Goal: Information Seeking & Learning: Check status

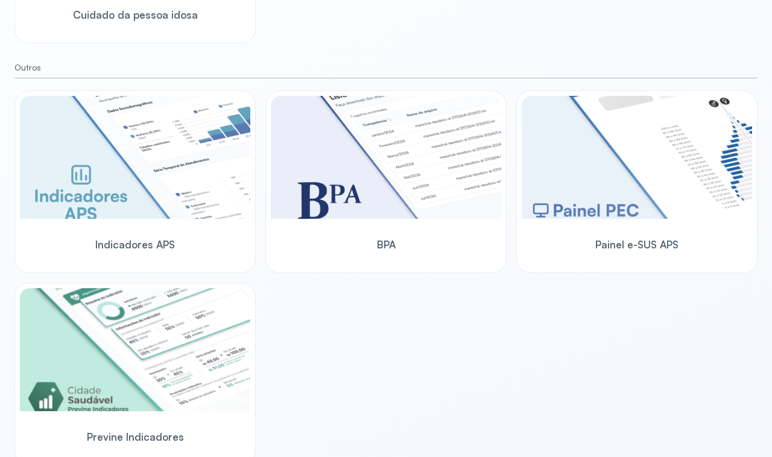
scroll to position [705, 0]
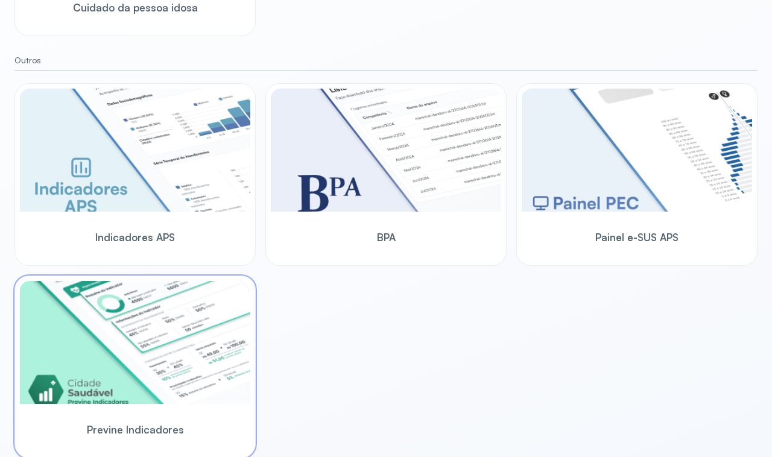
click at [124, 345] on img at bounding box center [135, 342] width 231 height 123
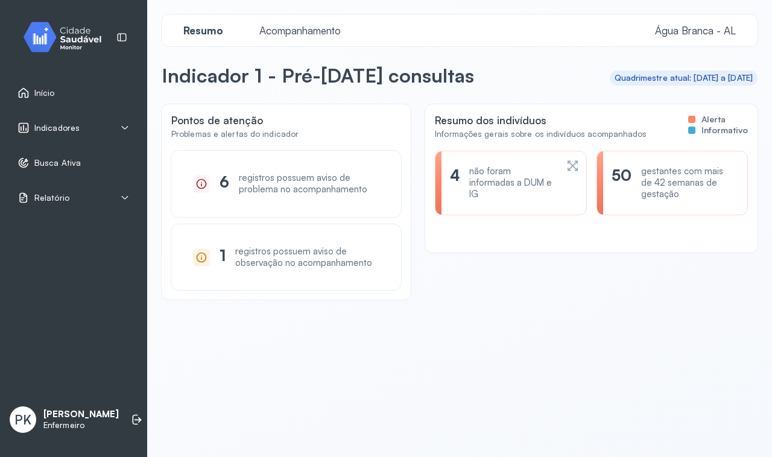
click at [124, 133] on div "Indicadores" at bounding box center [74, 128] width 112 height 12
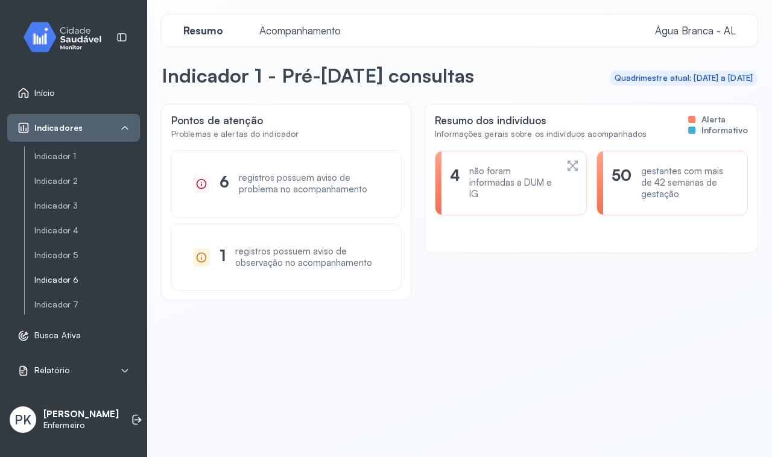
click at [88, 282] on link "Indicador 6" at bounding box center [87, 280] width 106 height 10
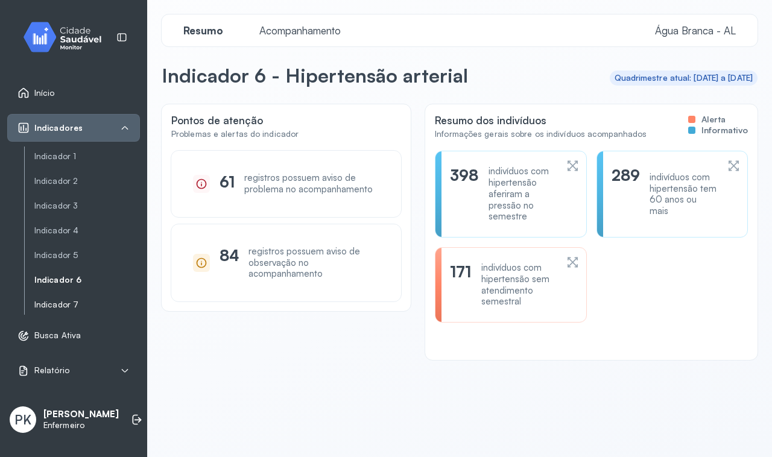
click at [68, 302] on link "Indicador 7" at bounding box center [87, 305] width 106 height 10
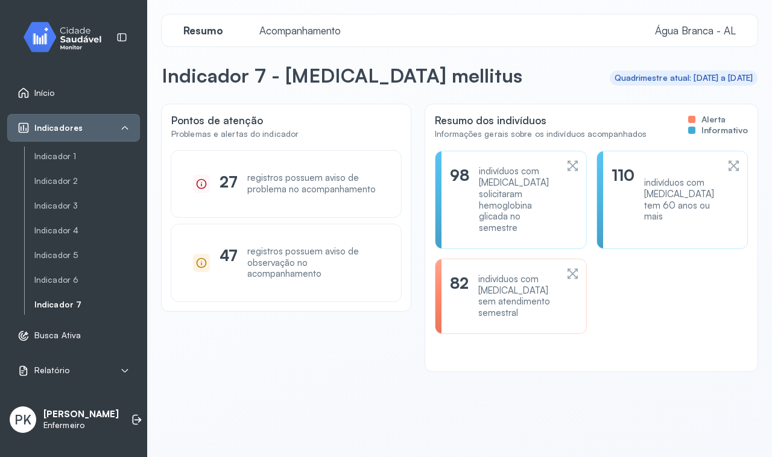
click at [538, 303] on div "indivíduos com [MEDICAL_DATA] sem atendimento semestral" at bounding box center [518, 296] width 78 height 45
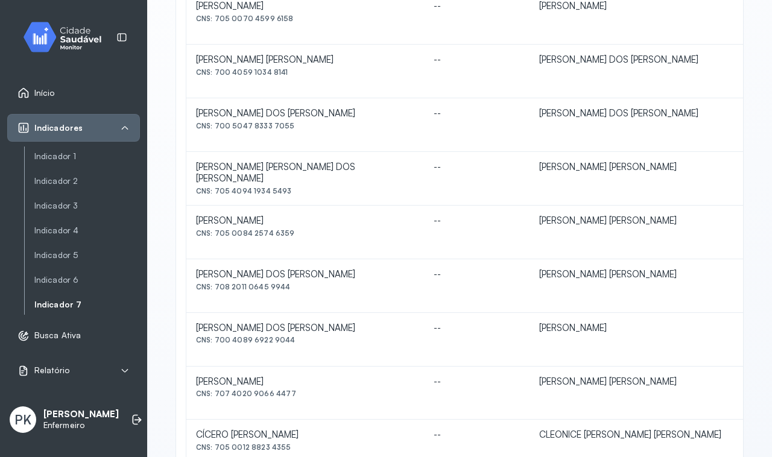
scroll to position [523, 0]
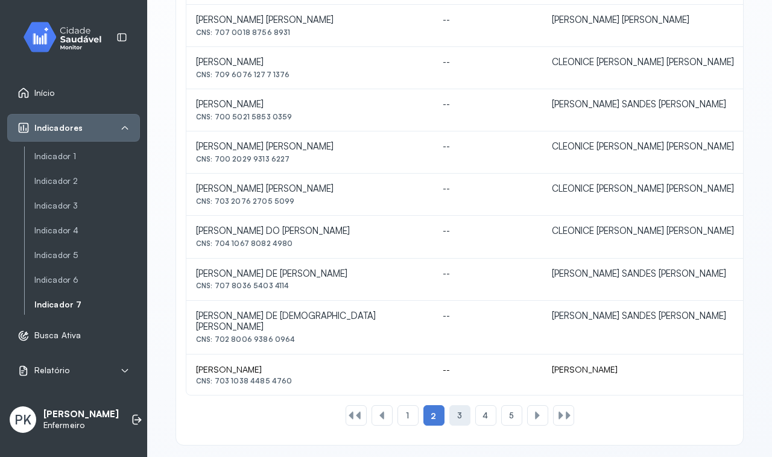
click at [457, 406] on div "3" at bounding box center [460, 416] width 21 height 21
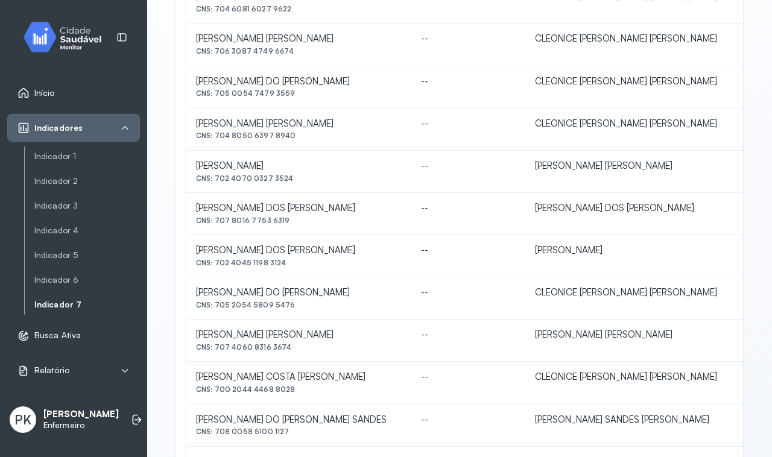
scroll to position [453, 0]
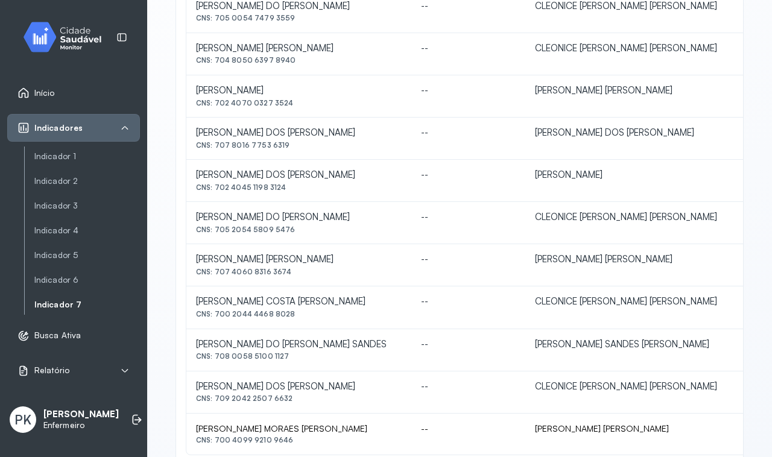
drag, startPoint x: 215, startPoint y: 188, endPoint x: 282, endPoint y: 195, distance: 66.8
click at [282, 195] on td "[PERSON_NAME] DOS [PERSON_NAME] CNS: 702 4045 1198 3124" at bounding box center [298, 181] width 225 height 42
copy div "702 4045 1198 3124"
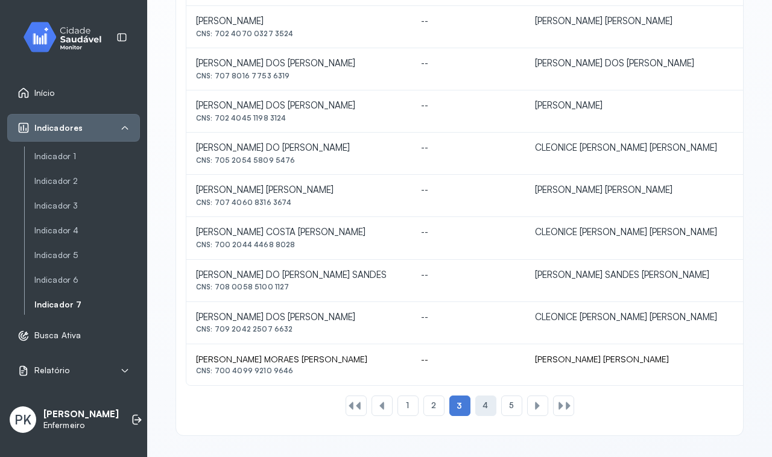
click at [483, 411] on span "4" at bounding box center [485, 406] width 5 height 10
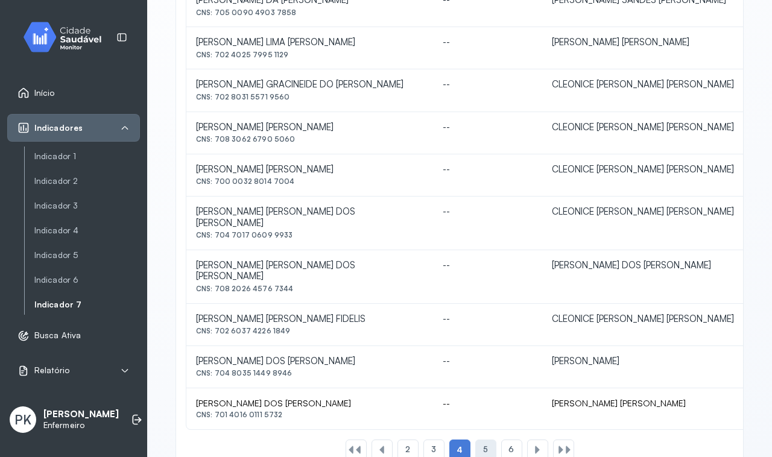
click at [484, 440] on div "5" at bounding box center [486, 450] width 21 height 21
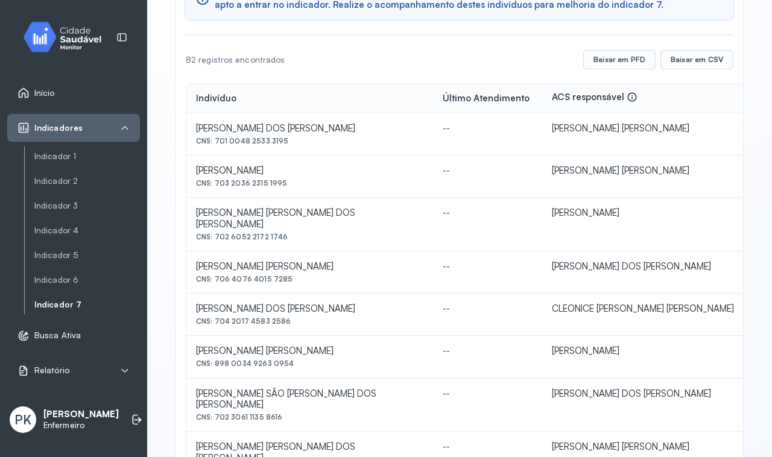
scroll to position [226, 0]
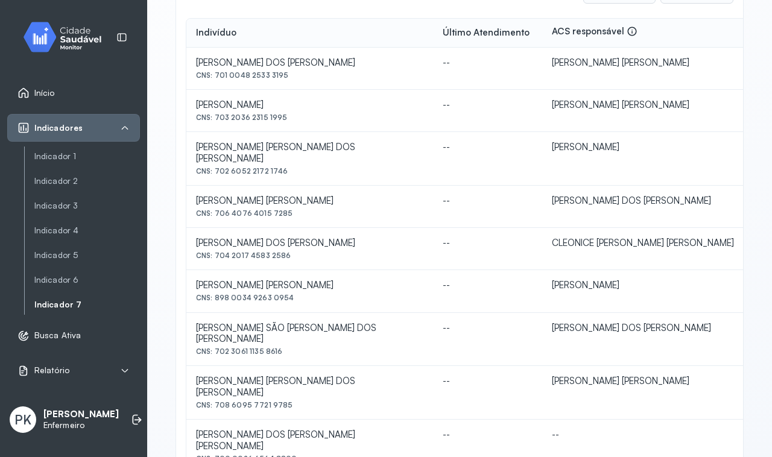
drag, startPoint x: 216, startPoint y: 118, endPoint x: 287, endPoint y: 119, distance: 70.6
click at [287, 119] on div "CNS: 703 2036 2315 1995" at bounding box center [310, 117] width 228 height 8
copy div "703 2036 2315 1995"
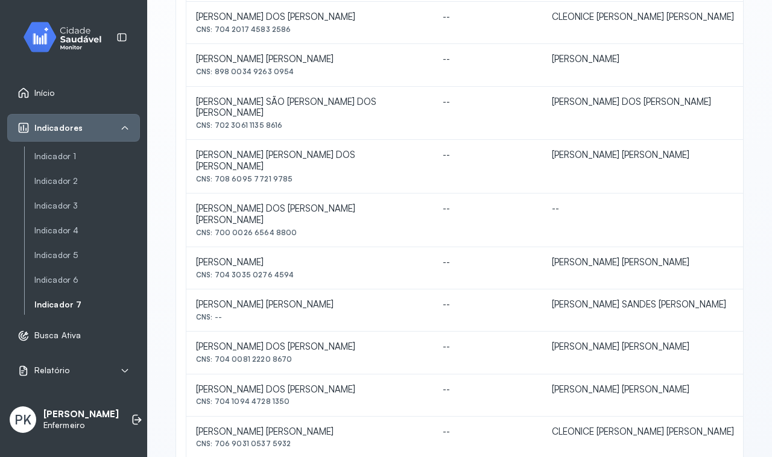
scroll to position [523, 0]
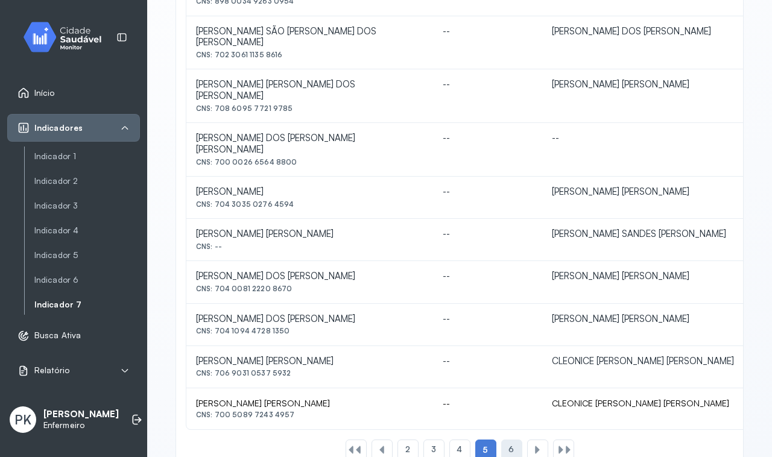
click at [509, 445] on span "6" at bounding box center [511, 450] width 5 height 10
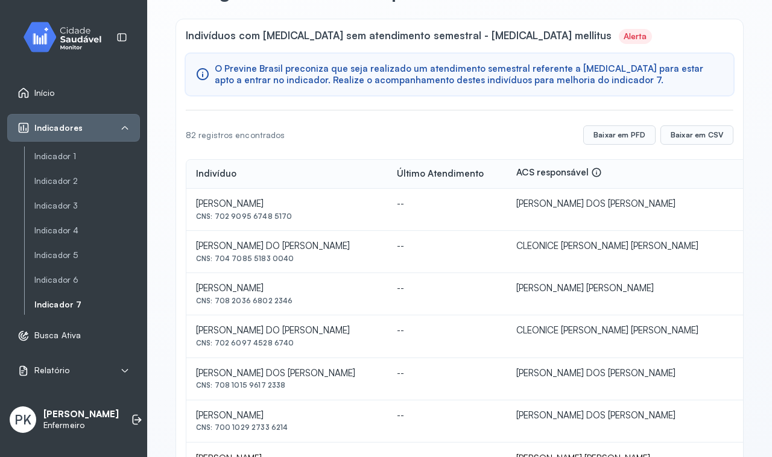
scroll to position [183, 0]
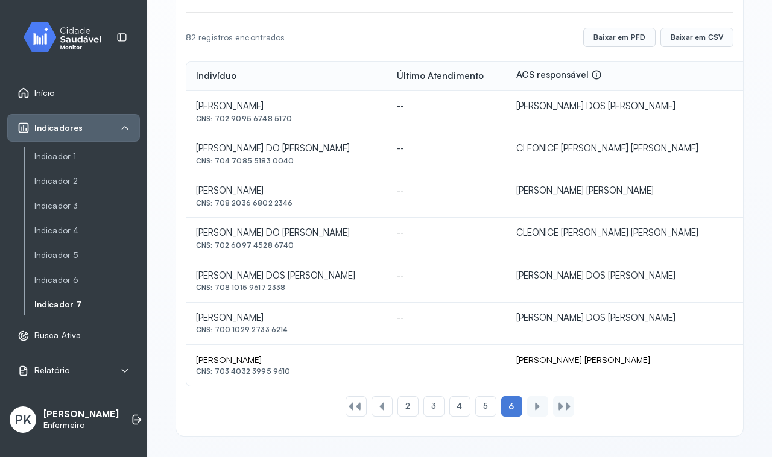
click at [533, 402] on div at bounding box center [538, 407] width 10 height 10
click at [347, 408] on div at bounding box center [351, 407] width 10 height 10
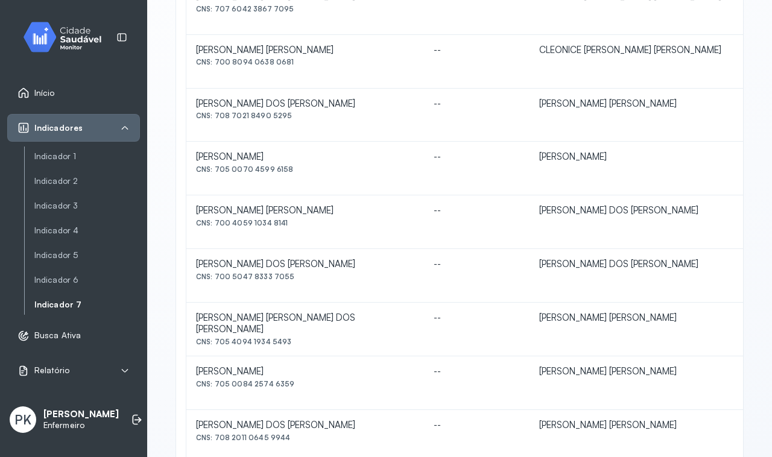
scroll to position [377, 0]
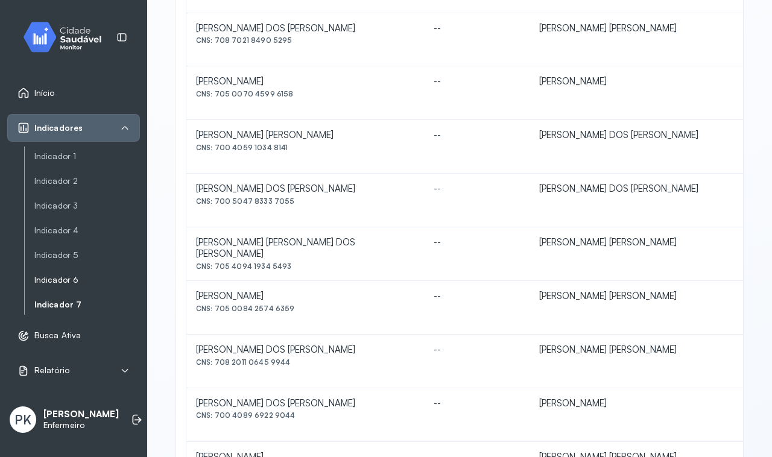
click at [74, 278] on link "Indicador 6" at bounding box center [87, 280] width 106 height 10
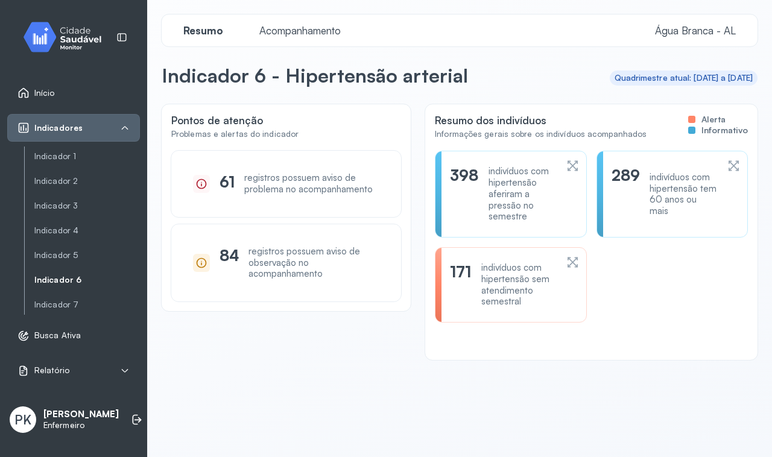
click at [534, 288] on div "indivíduos com hipertensão sem atendimento semestral" at bounding box center [519, 285] width 75 height 45
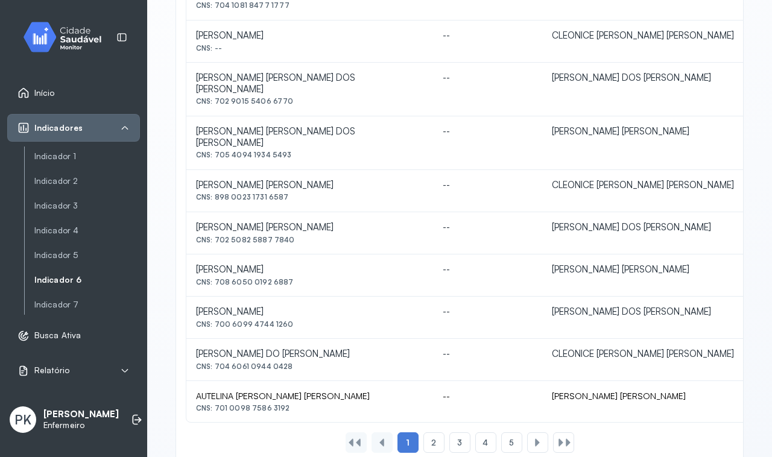
scroll to position [523, 0]
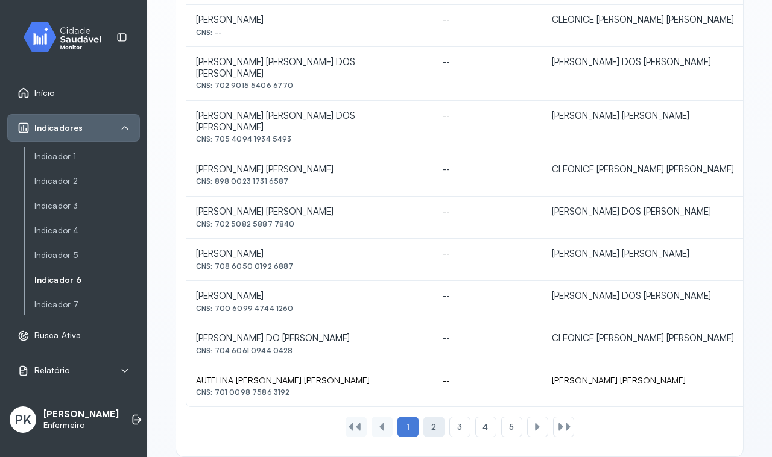
click at [432, 417] on div "2" at bounding box center [434, 427] width 21 height 21
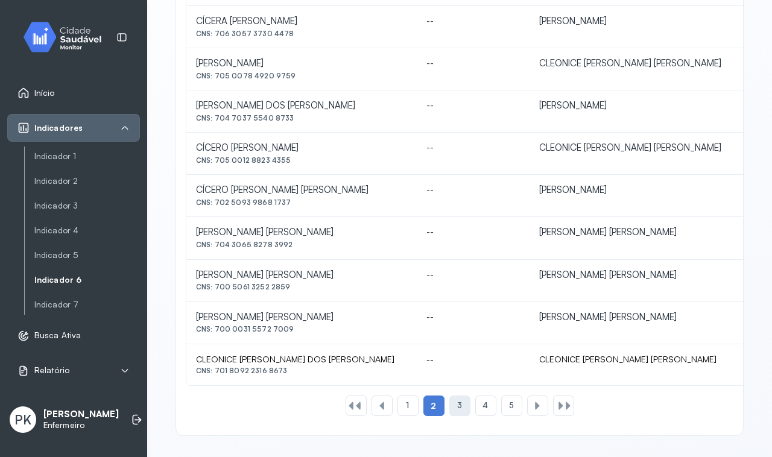
click at [450, 406] on div "3" at bounding box center [460, 406] width 21 height 21
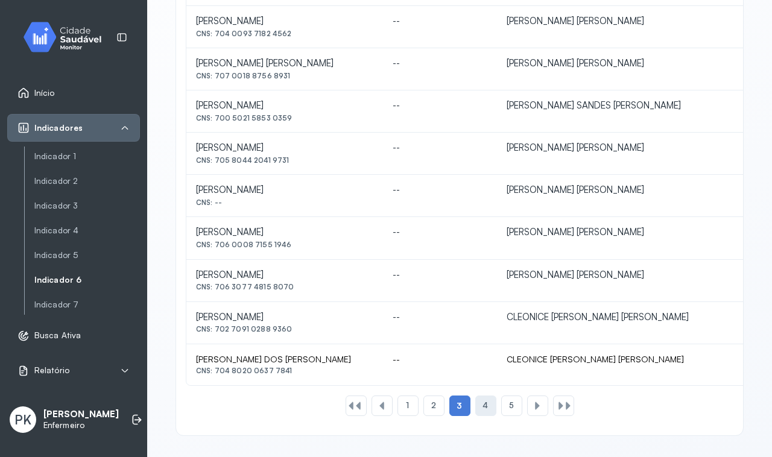
click at [483, 409] on span "4" at bounding box center [485, 406] width 5 height 10
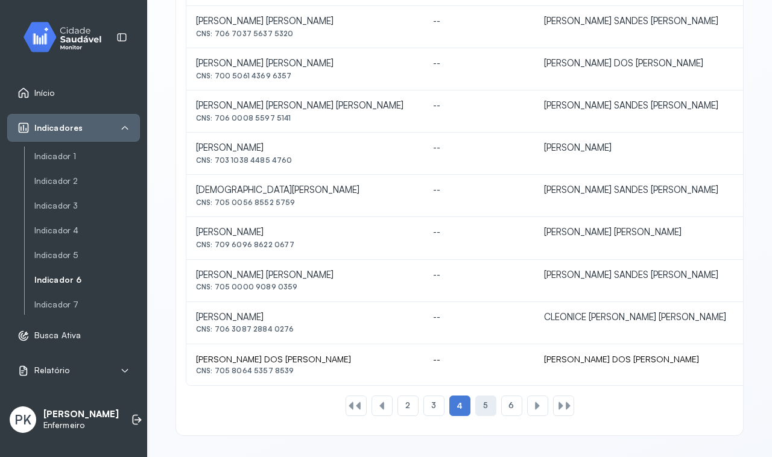
click at [486, 411] on div "5" at bounding box center [486, 406] width 21 height 21
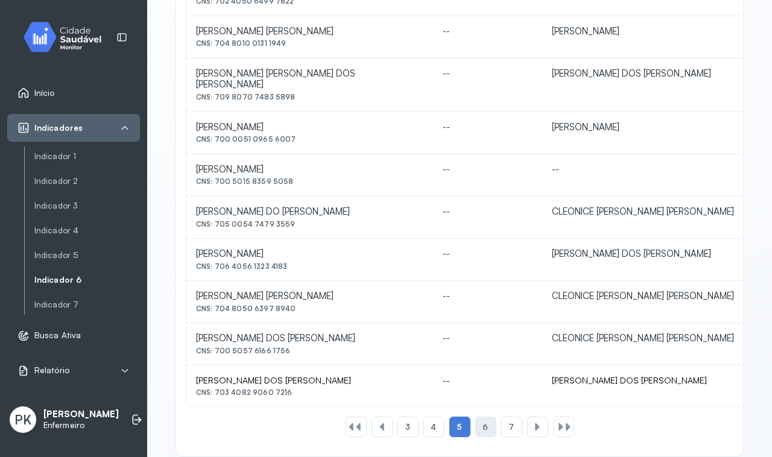
click at [483, 422] on span "6" at bounding box center [485, 427] width 5 height 10
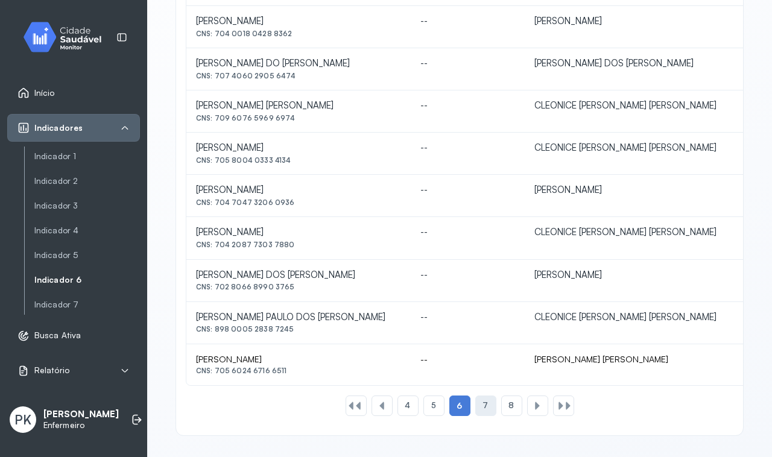
click at [489, 408] on div "7" at bounding box center [486, 406] width 21 height 21
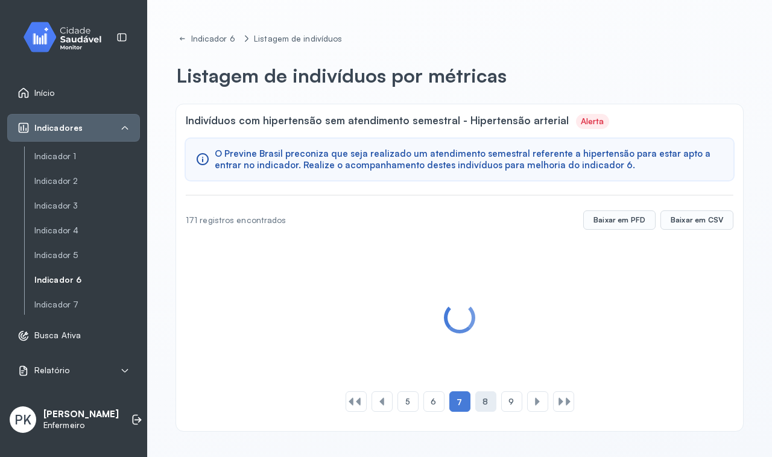
scroll to position [0, 0]
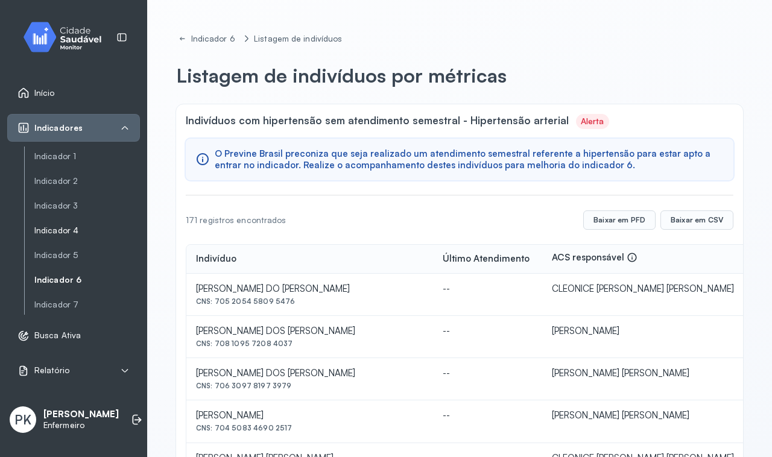
click at [49, 237] on link "Indicador 4" at bounding box center [87, 230] width 106 height 15
click at [51, 228] on link "Indicador 4" at bounding box center [87, 231] width 106 height 10
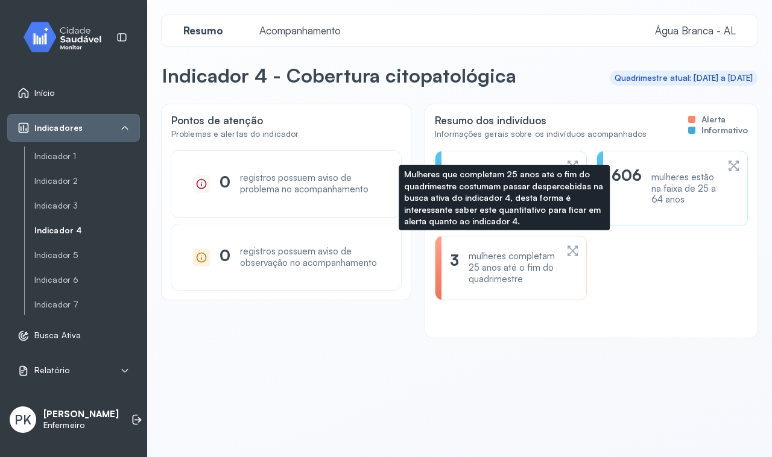
click at [495, 269] on div "mulheres completam 25 anos até o fim do quadrimestre" at bounding box center [513, 268] width 88 height 34
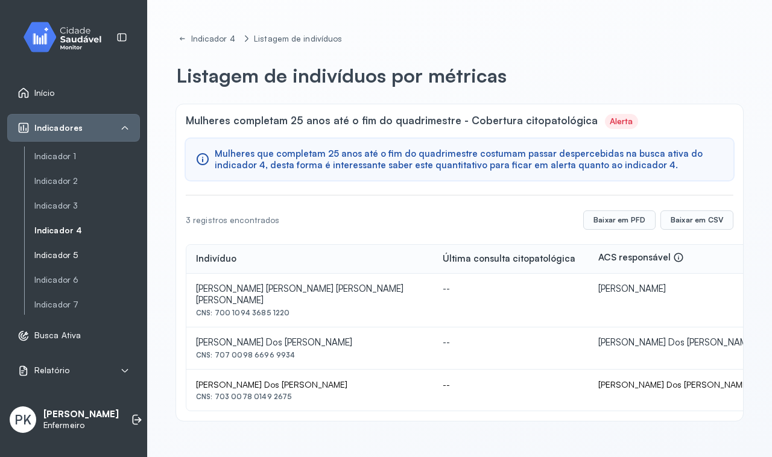
click at [58, 255] on link "Indicador 5" at bounding box center [87, 255] width 106 height 10
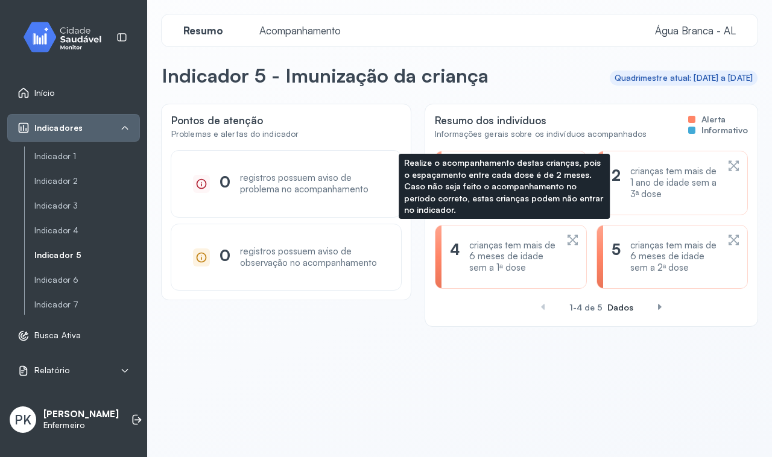
click at [472, 269] on div "crianças tem mais de 6 meses de idade sem a 1ª dose" at bounding box center [512, 257] width 87 height 34
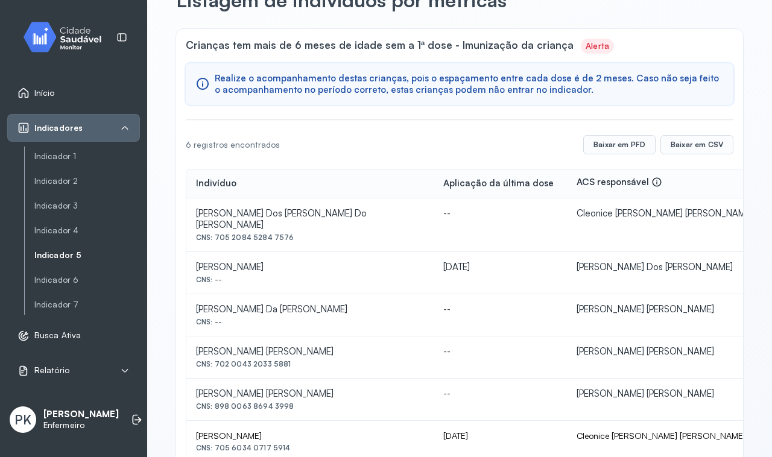
scroll to position [101, 0]
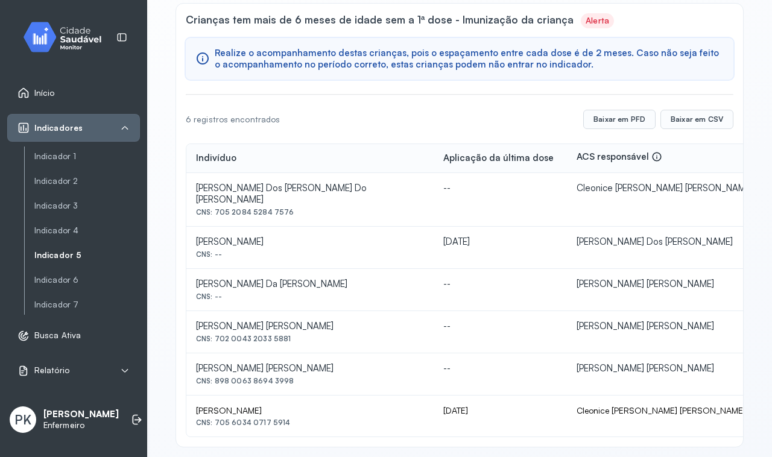
click at [269, 363] on div "[PERSON_NAME] [PERSON_NAME]" at bounding box center [310, 368] width 228 height 11
drag, startPoint x: 195, startPoint y: 313, endPoint x: 291, endPoint y: 324, distance: 97.2
click at [291, 324] on td "[PERSON_NAME] [PERSON_NAME] CNS: 702 0043 2033 5881" at bounding box center [309, 332] width 247 height 42
click at [291, 335] on div "CNS: 702 0043 2033 5881" at bounding box center [310, 339] width 228 height 8
drag, startPoint x: 213, startPoint y: 328, endPoint x: 305, endPoint y: 338, distance: 92.9
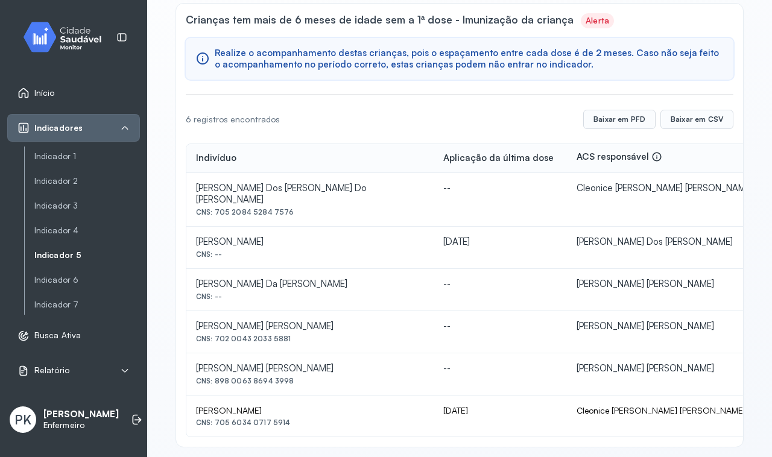
click at [305, 338] on td "[PERSON_NAME] [PERSON_NAME] CNS: 702 0043 2033 5881" at bounding box center [309, 332] width 247 height 42
copy div "702 0043 2033 5881"
drag, startPoint x: 194, startPoint y: 272, endPoint x: 301, endPoint y: 270, distance: 106.2
click at [301, 270] on td "[PERSON_NAME] Da [PERSON_NAME] CNS: --" at bounding box center [309, 290] width 247 height 42
copy div "[PERSON_NAME] Da [PERSON_NAME]"
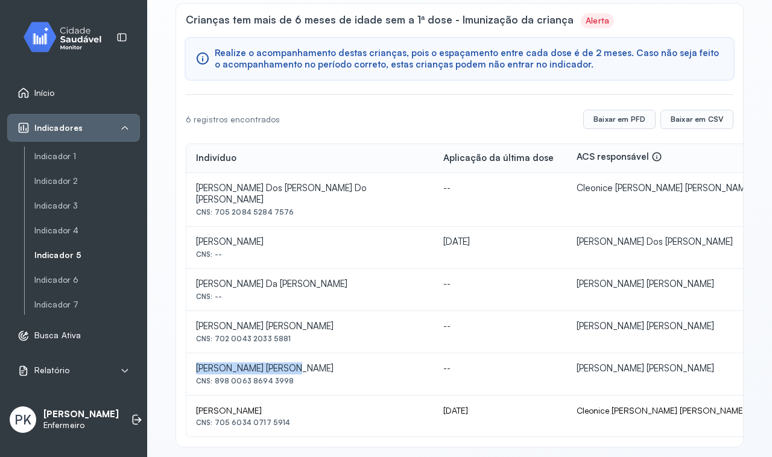
drag, startPoint x: 196, startPoint y: 360, endPoint x: 298, endPoint y: 359, distance: 101.4
click at [298, 363] on div "[PERSON_NAME] [PERSON_NAME]" at bounding box center [310, 368] width 228 height 11
copy div "[PERSON_NAME] [PERSON_NAME]"
click at [313, 110] on div "6 registros encontrados Baixar em [GEOGRAPHIC_DATA] em CSV" at bounding box center [460, 119] width 548 height 48
click at [311, 406] on div "[PERSON_NAME]" at bounding box center [310, 411] width 228 height 11
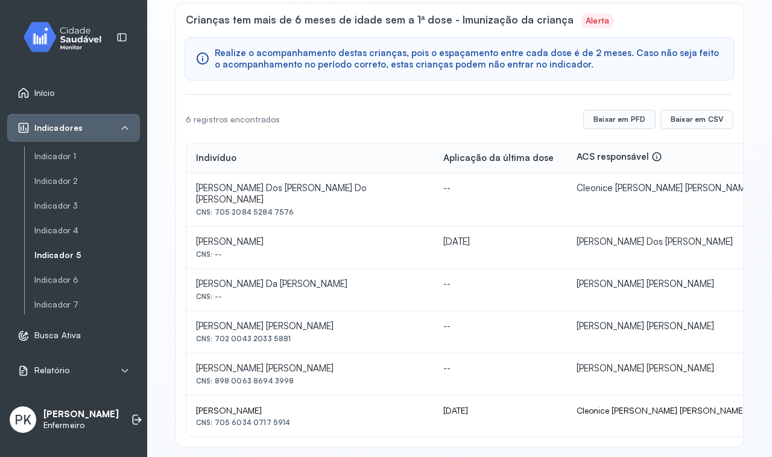
click at [310, 433] on div "Crianças tem mais de 6 meses de idade sem a 1ª dose - Imunização da criança Ale…" at bounding box center [459, 226] width 567 height 444
click at [38, 91] on span "Início" at bounding box center [44, 93] width 21 height 10
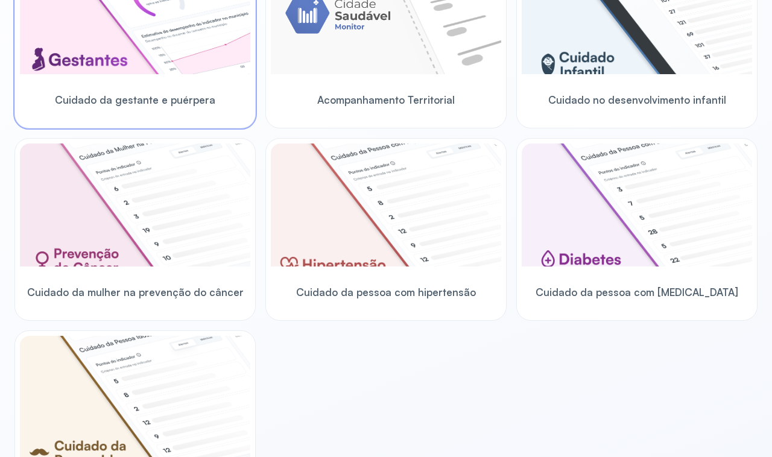
scroll to position [252, 0]
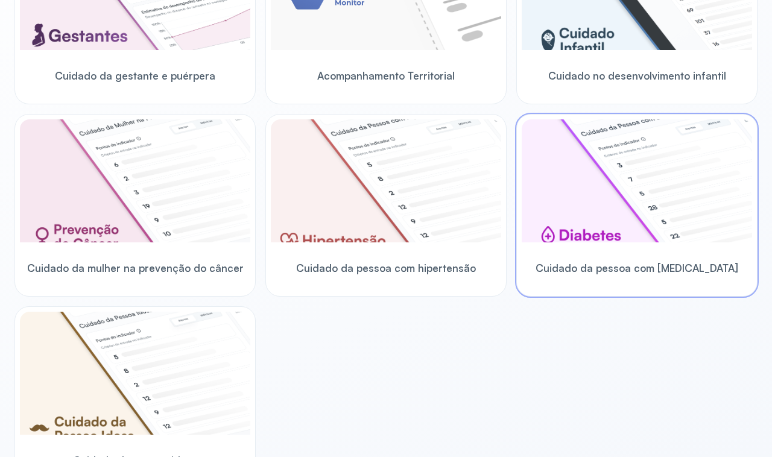
click at [668, 237] on img at bounding box center [637, 180] width 231 height 123
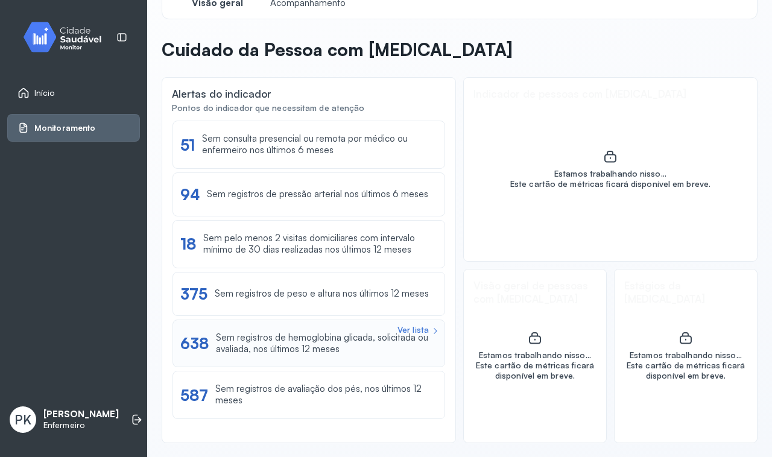
click at [320, 354] on div "Sem registros de hemoglobina glicada, solicitada ou avaliada, nos últimos 12 me…" at bounding box center [326, 344] width 221 height 23
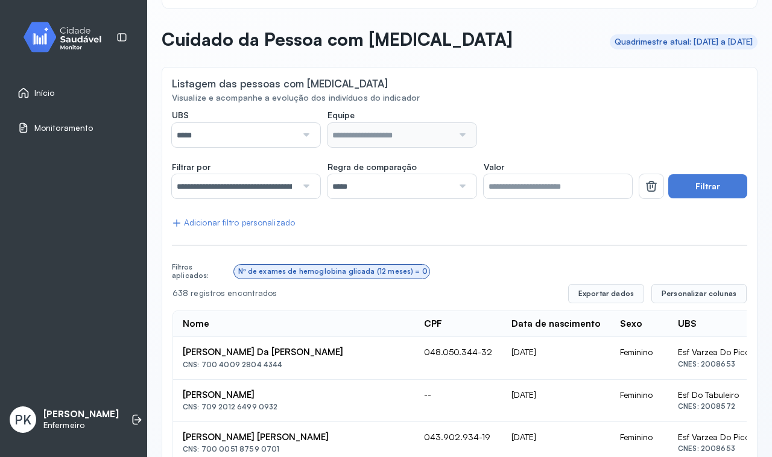
scroll to position [25, 0]
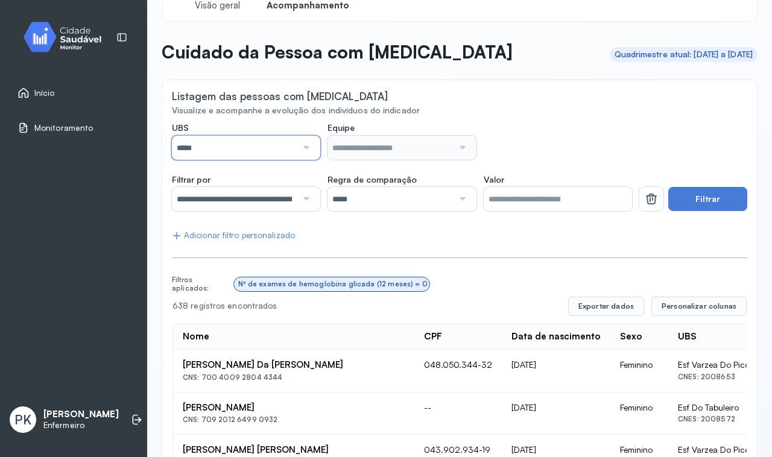
click at [261, 148] on input "*****" at bounding box center [234, 148] width 125 height 24
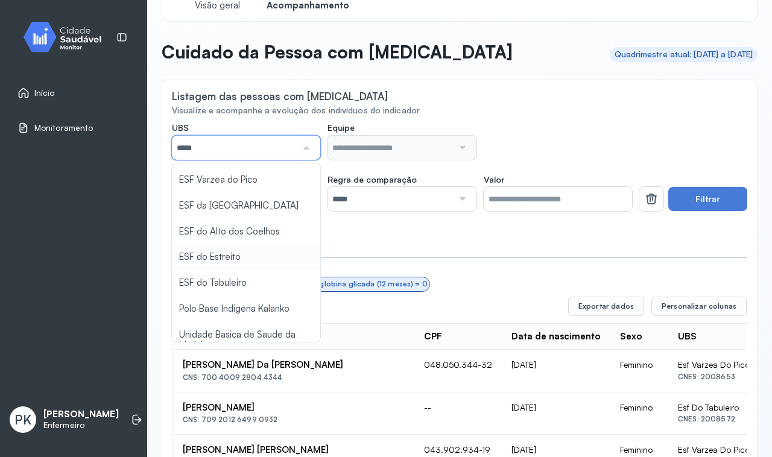
scroll to position [151, 0]
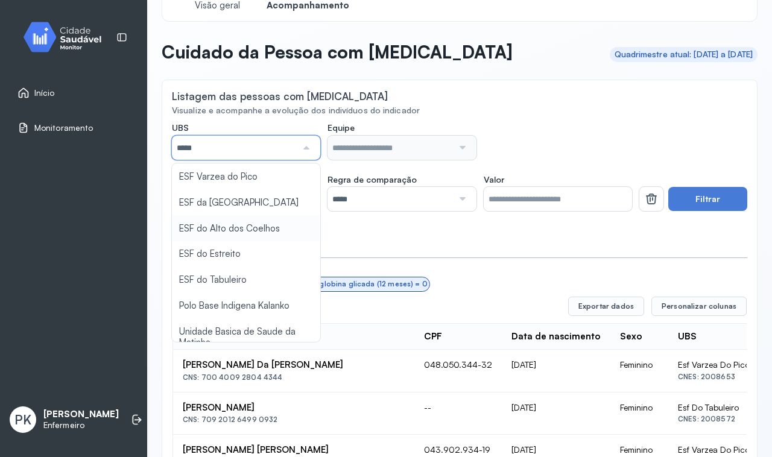
type input "*****"
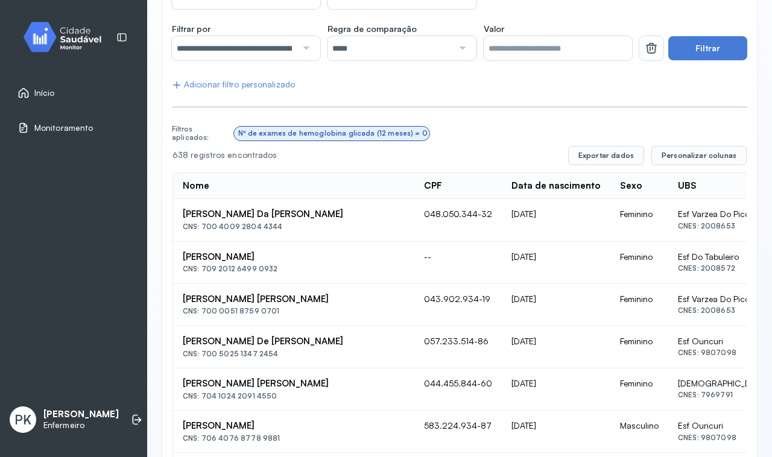
scroll to position [25, 0]
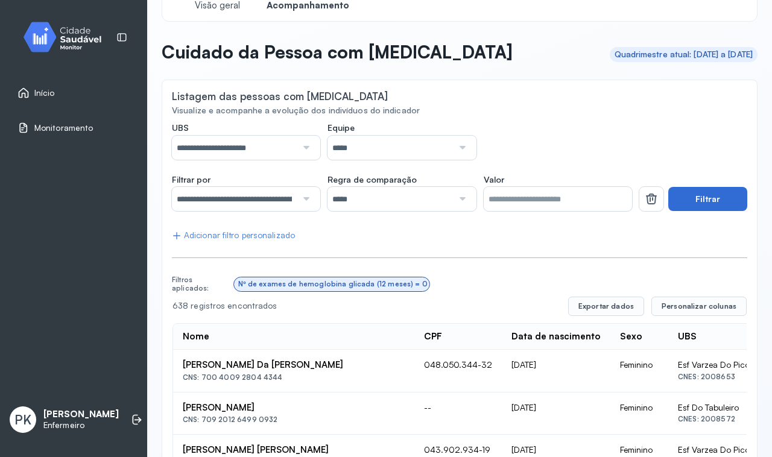
click at [693, 207] on button "Filtrar" at bounding box center [708, 199] width 79 height 24
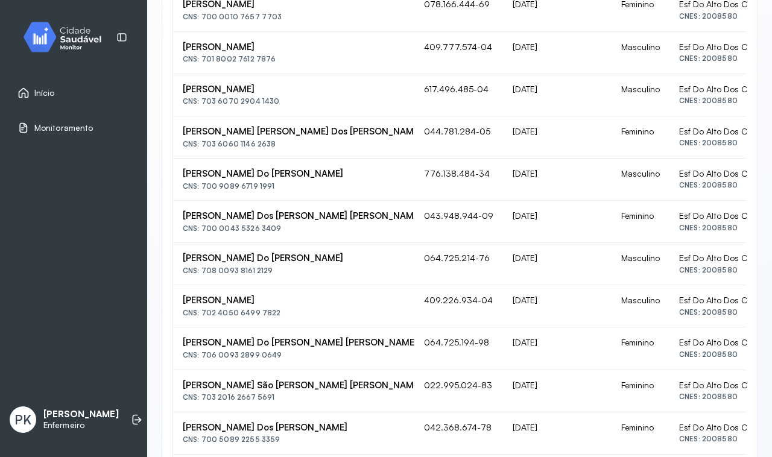
scroll to position [0, 0]
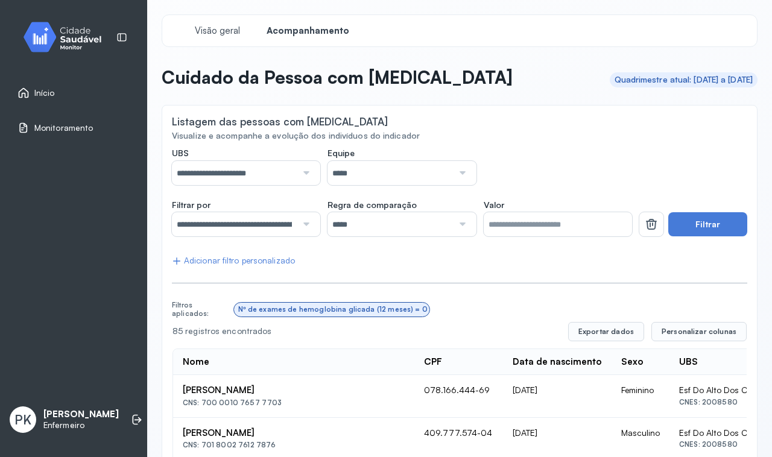
click at [37, 94] on span "Início" at bounding box center [44, 93] width 21 height 10
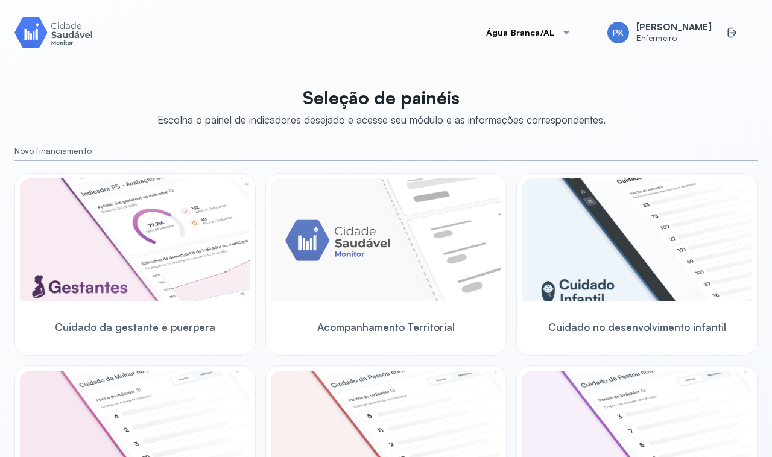
drag, startPoint x: 68, startPoint y: 122, endPoint x: 84, endPoint y: 145, distance: 28.5
click at [84, 146] on small "Novo financiamento" at bounding box center [385, 151] width 743 height 10
click at [88, 157] on div "Novo financiamento" at bounding box center [385, 154] width 743 height 16
